Goal: Submit feedback/report problem

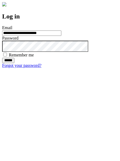
type input "**********"
click at [14, 63] on input "******" at bounding box center [8, 60] width 12 height 5
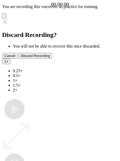
type input "**********"
